Goal: Navigation & Orientation: Find specific page/section

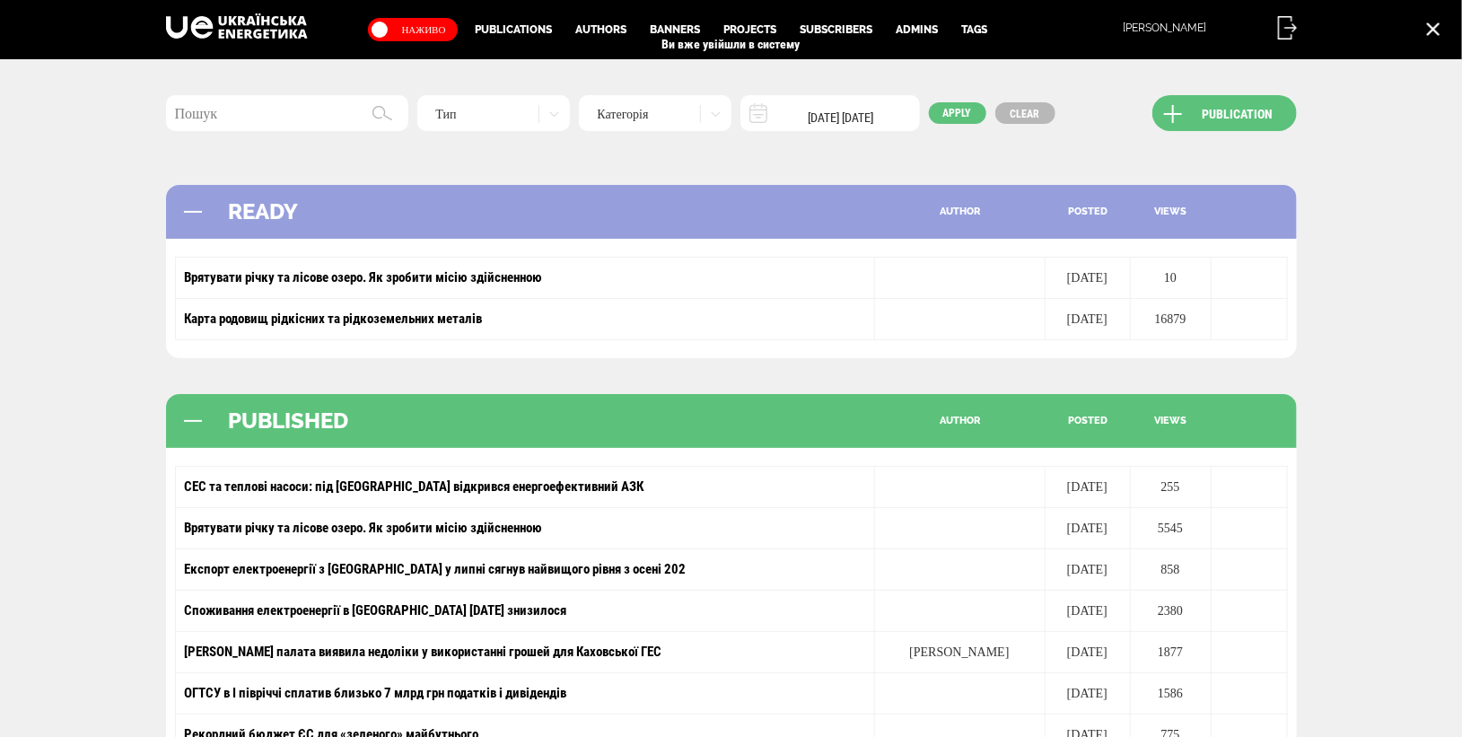
scroll to position [377, 0]
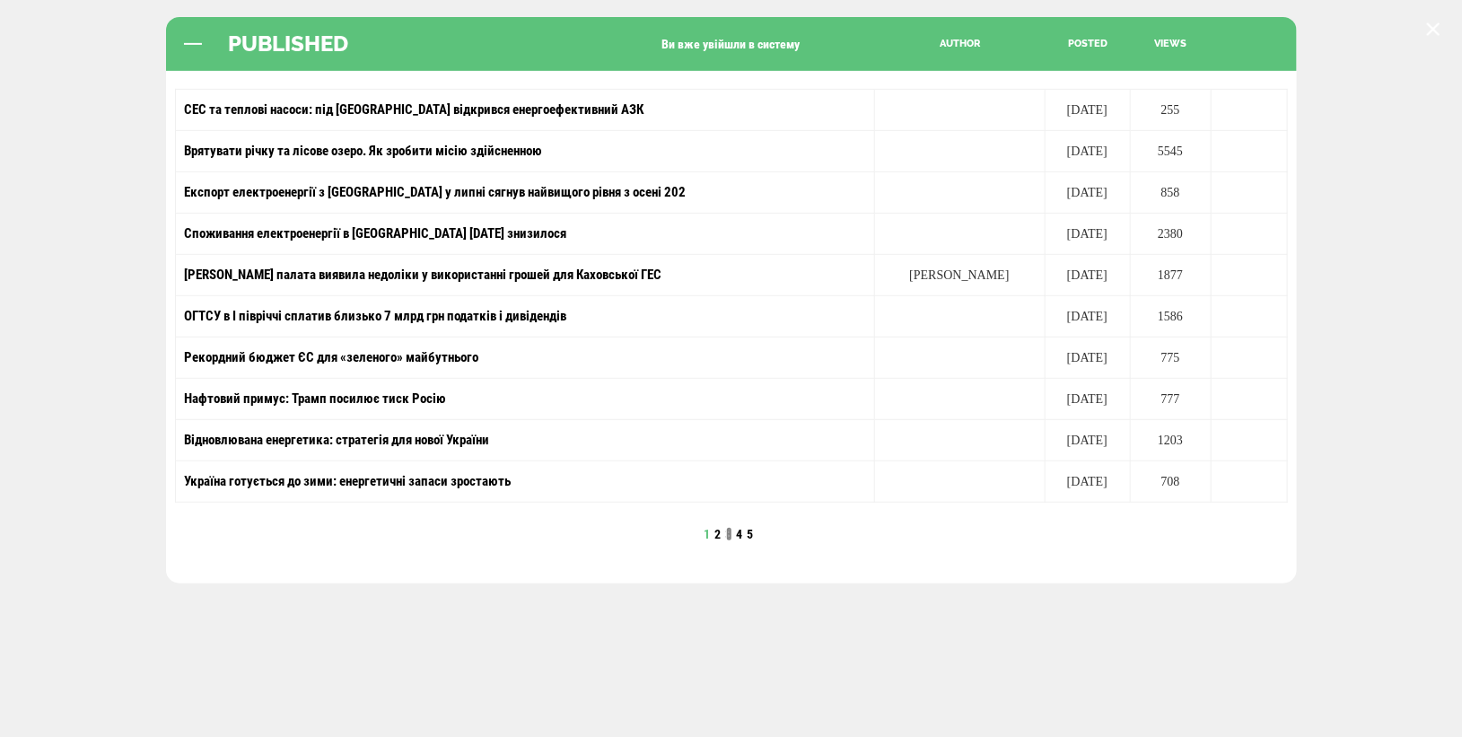
click at [729, 527] on link "3" at bounding box center [729, 534] width 6 height 14
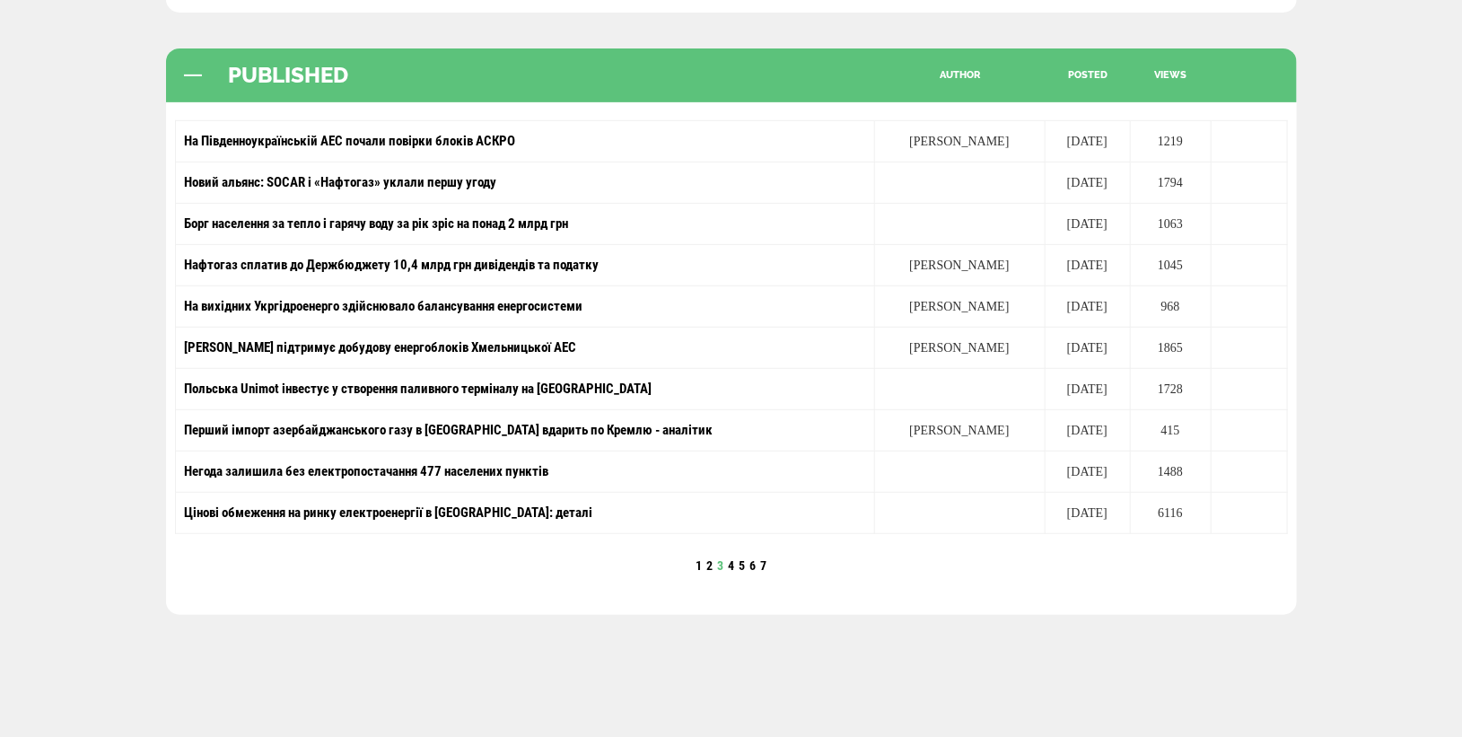
scroll to position [377, 0]
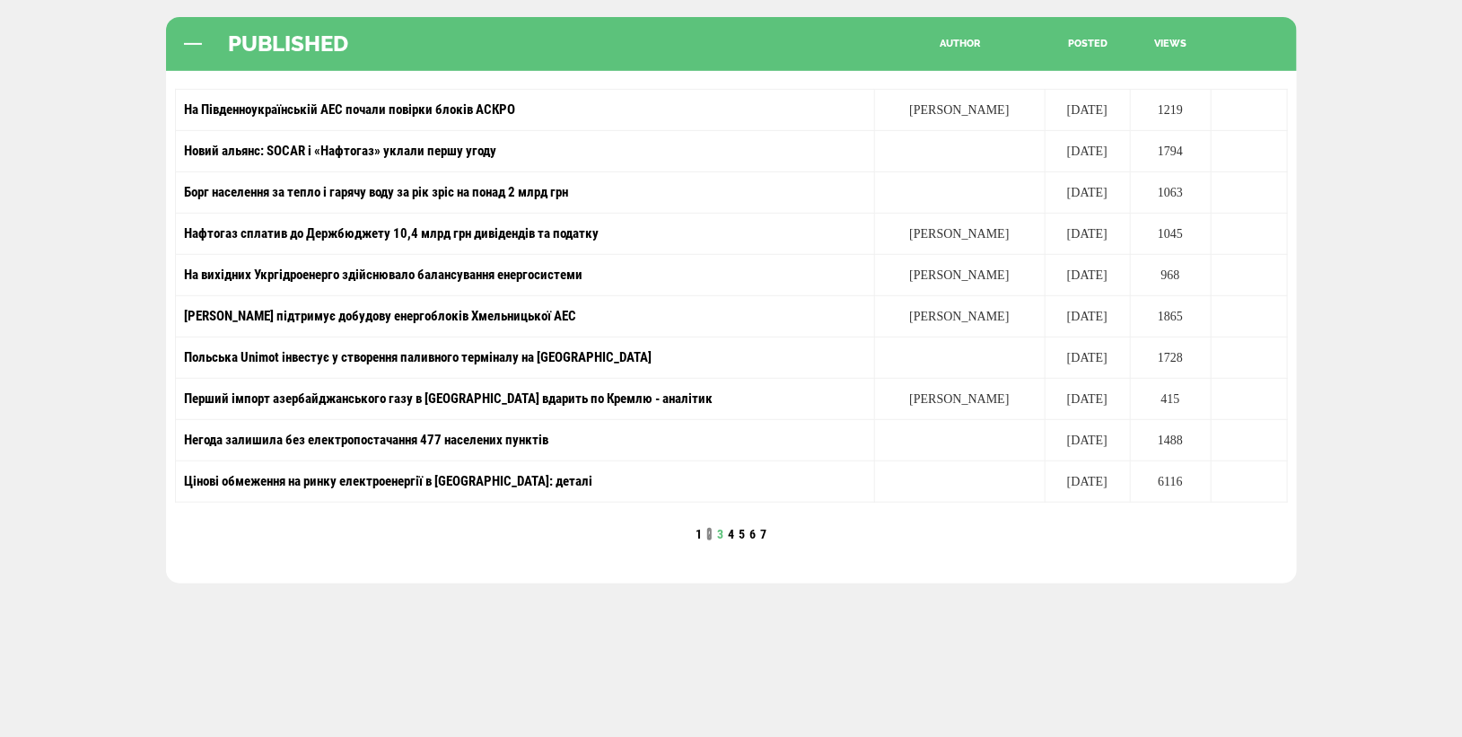
click at [706, 527] on link "2" at bounding box center [709, 534] width 6 height 14
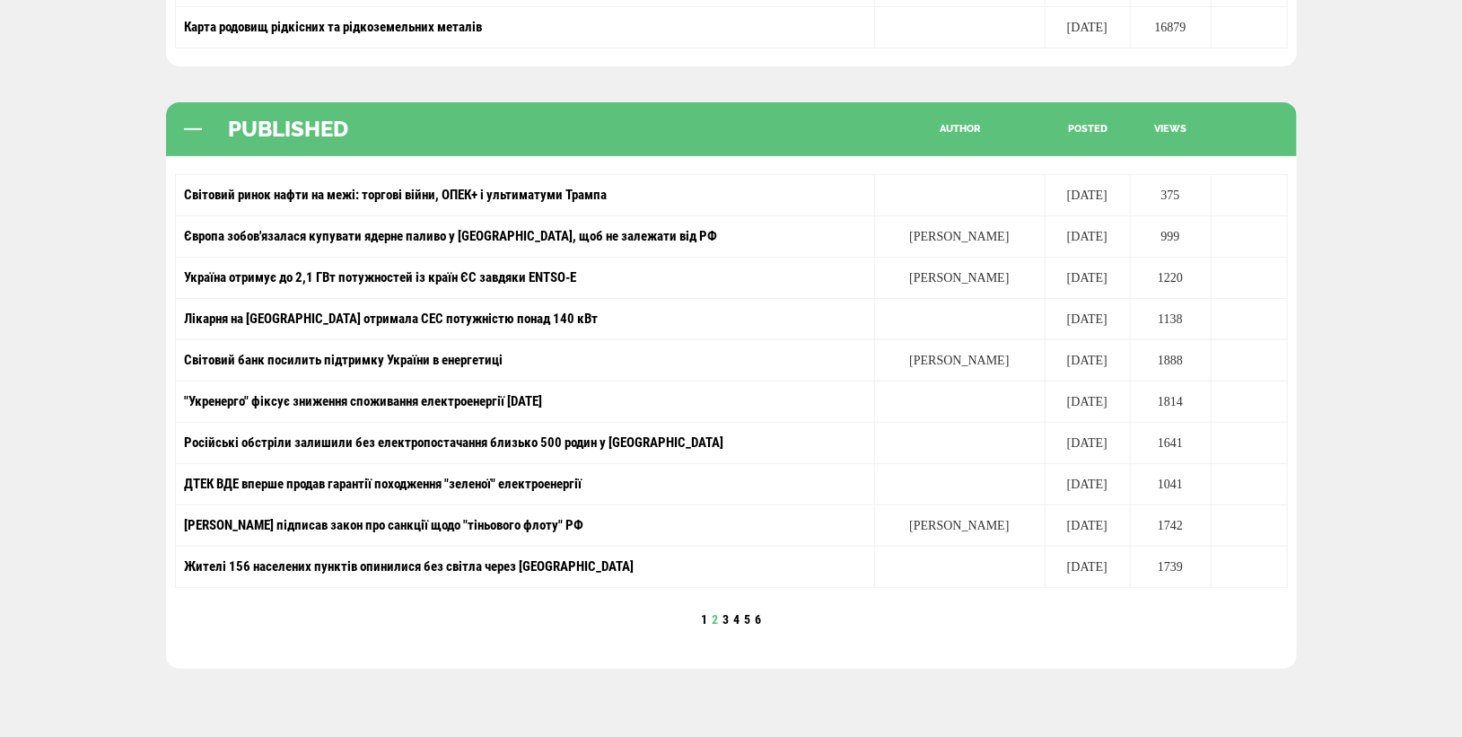
scroll to position [294, 0]
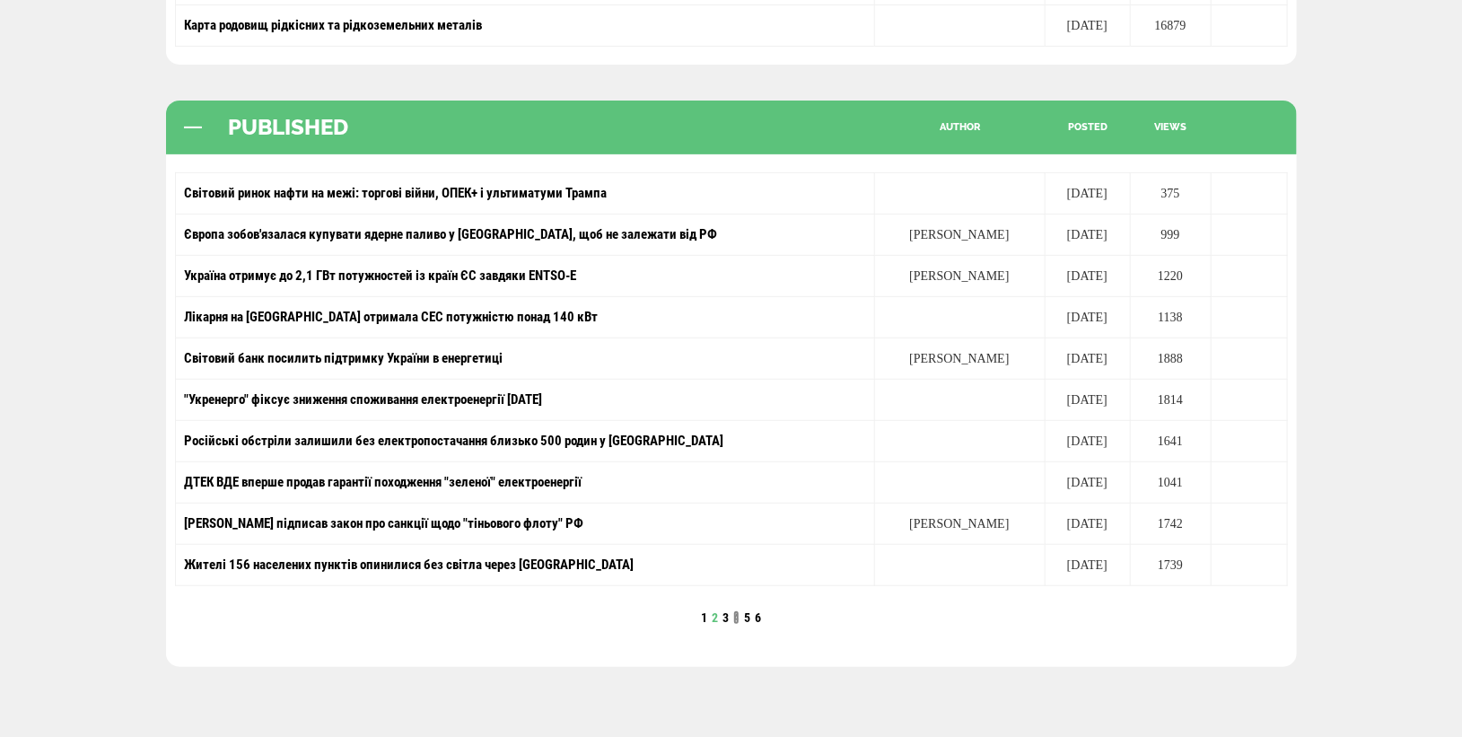
click at [736, 611] on link "4" at bounding box center [736, 617] width 6 height 14
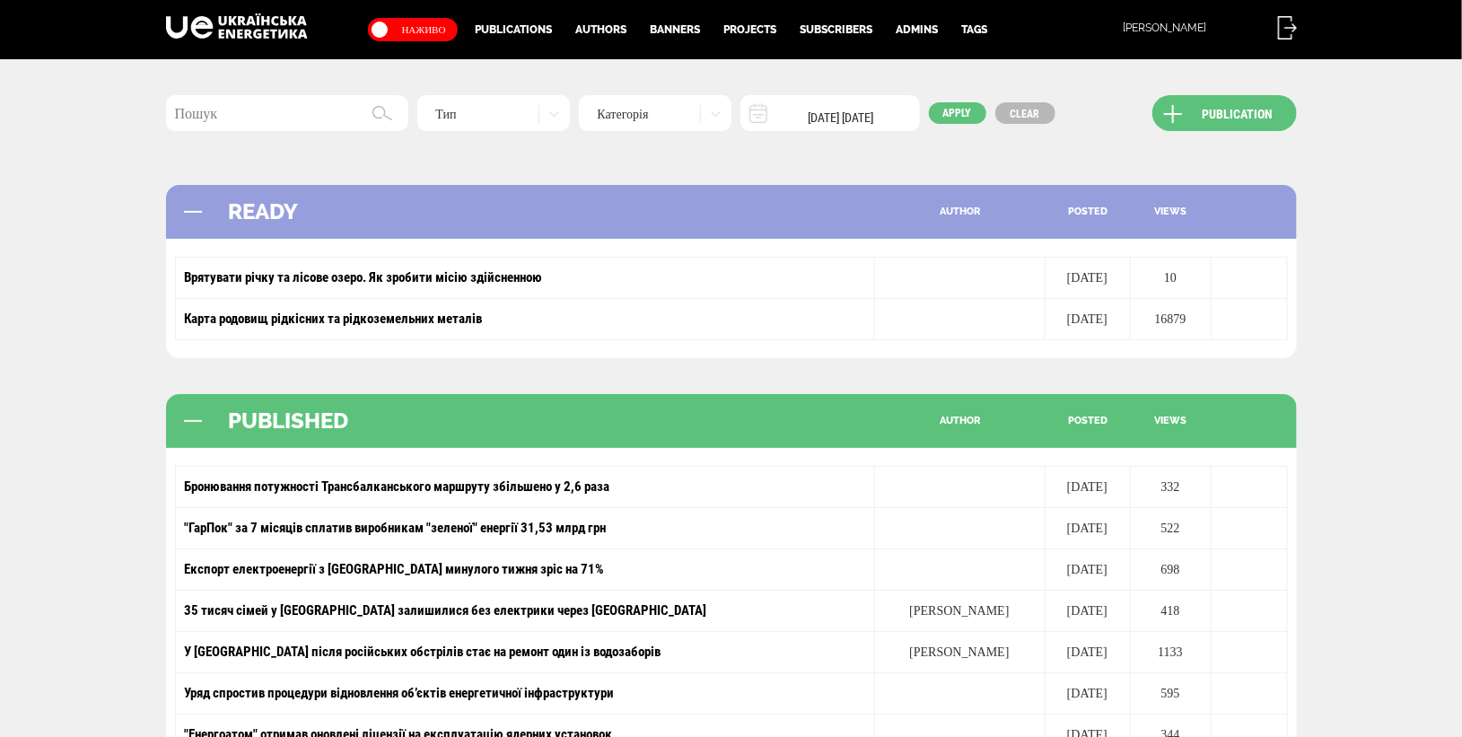
click at [739, 606] on td "35 тисяч сімей у Київській області залишилися без електрики через грозу" at bounding box center [524, 611] width 699 height 41
